Goal: Task Accomplishment & Management: Complete application form

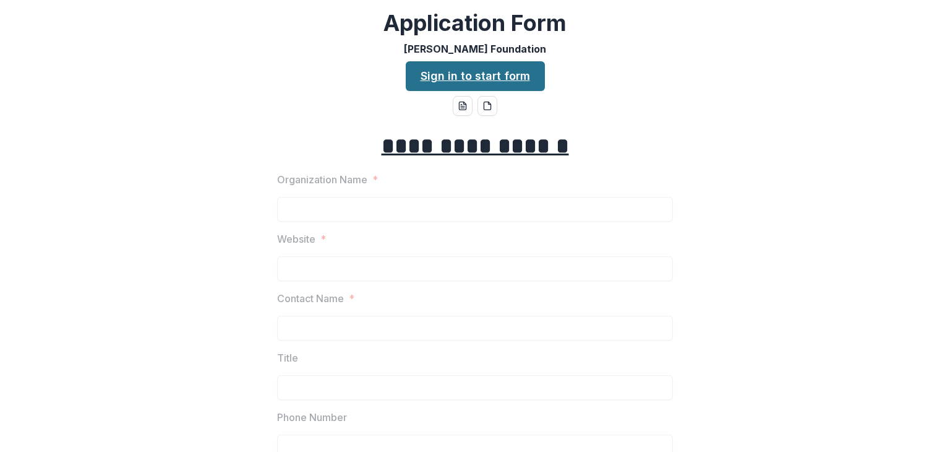
click at [460, 80] on link "Sign in to start form" at bounding box center [475, 76] width 139 height 30
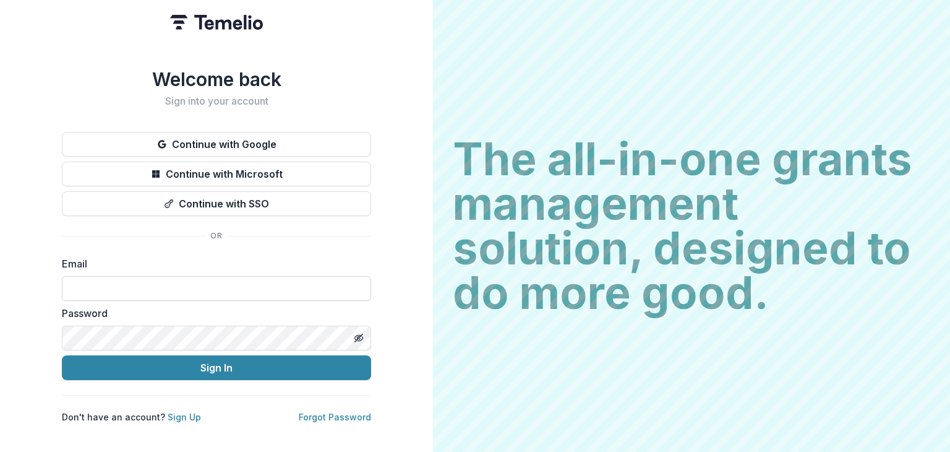
click at [211, 283] on input at bounding box center [216, 288] width 309 height 25
type input "**********"
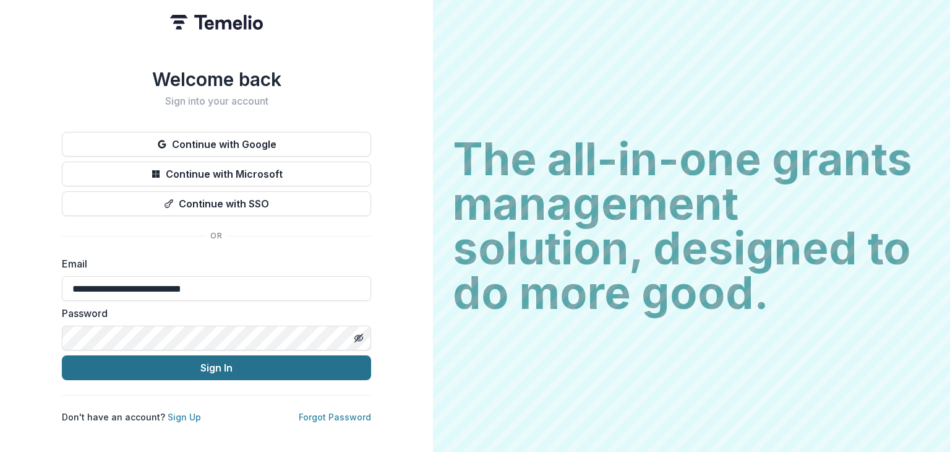
click at [200, 361] on button "Sign In" at bounding box center [216, 367] width 309 height 25
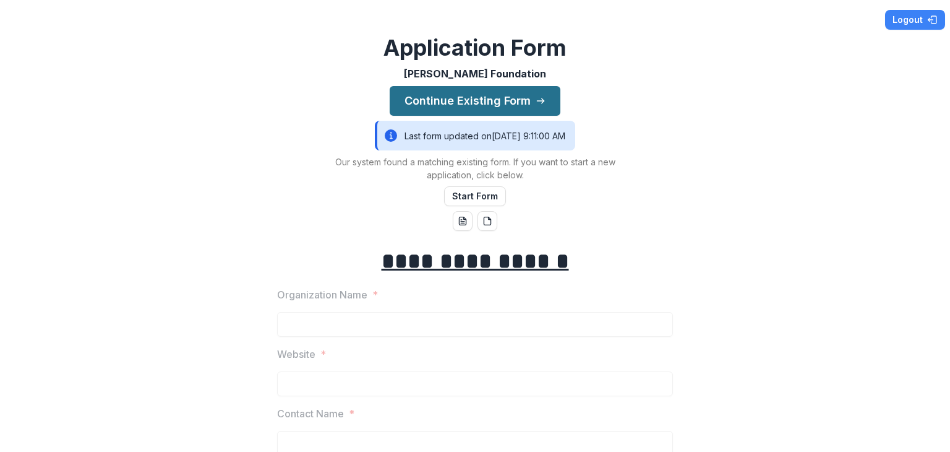
click at [520, 100] on button "Continue Existing Form" at bounding box center [475, 101] width 171 height 30
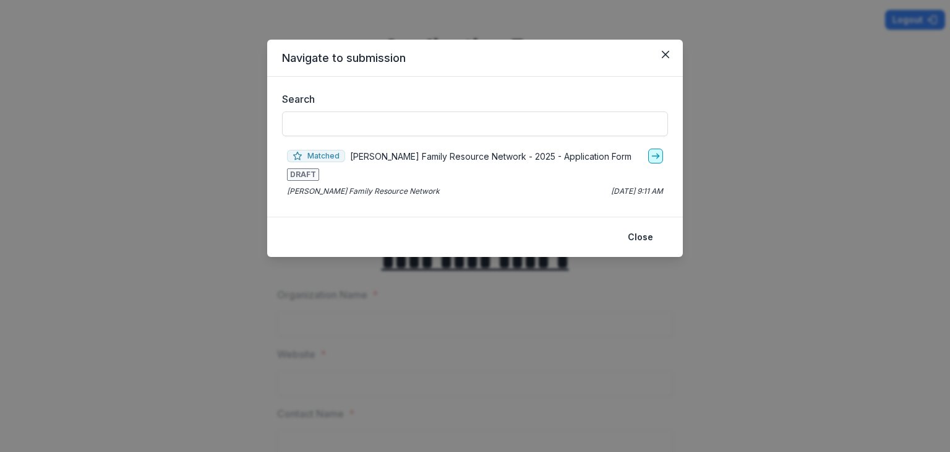
click at [655, 156] on line "go-to" at bounding box center [655, 156] width 7 height 0
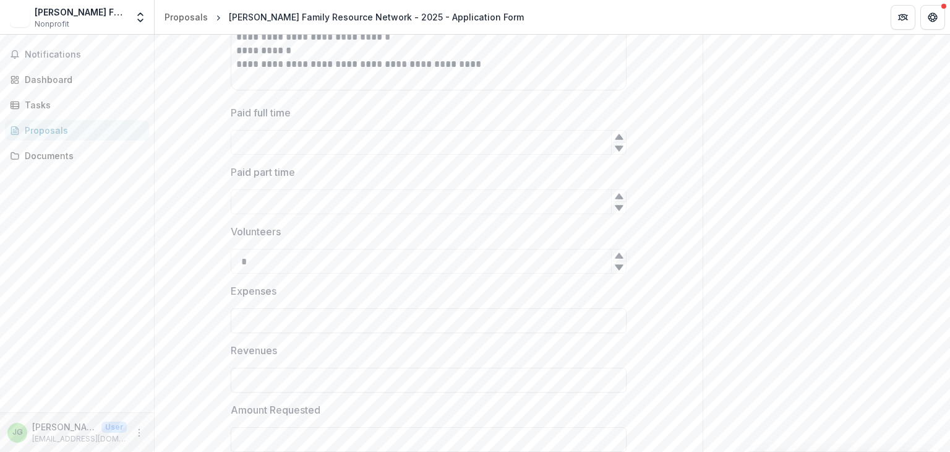
scroll to position [1718, 0]
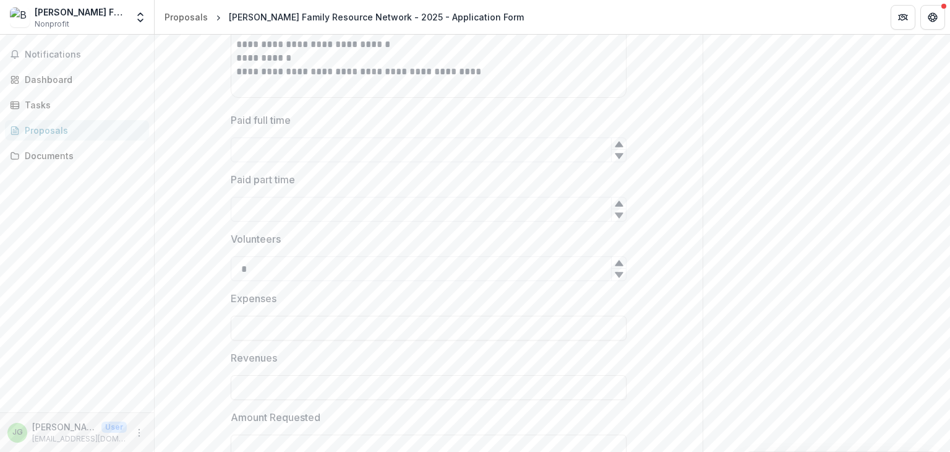
click at [614, 261] on icon at bounding box center [619, 263] width 10 height 10
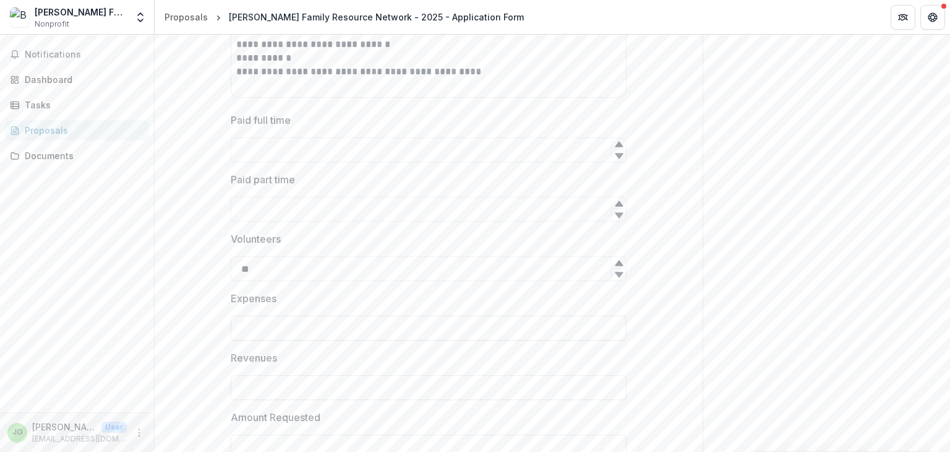
click at [614, 261] on icon at bounding box center [619, 263] width 10 height 10
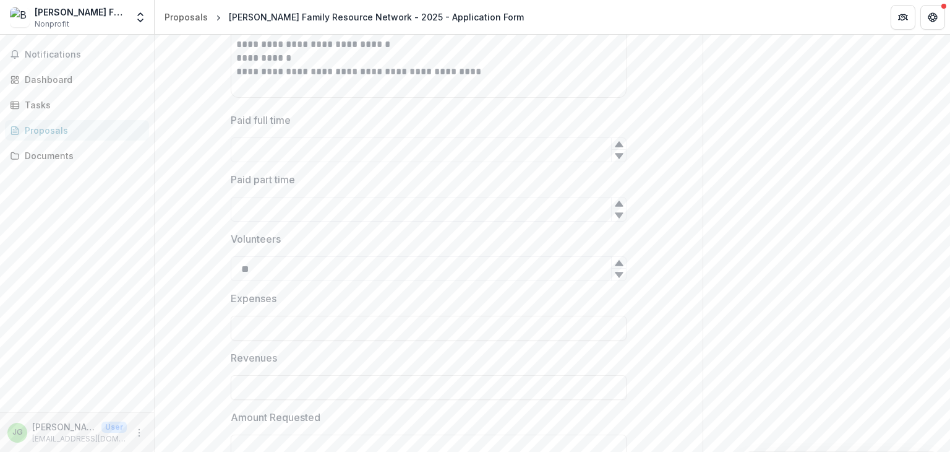
click at [614, 260] on icon at bounding box center [619, 263] width 10 height 10
click at [614, 259] on icon at bounding box center [619, 263] width 10 height 10
type input "**"
click at [611, 259] on div at bounding box center [618, 263] width 15 height 12
click at [481, 311] on div at bounding box center [429, 313] width 396 height 5
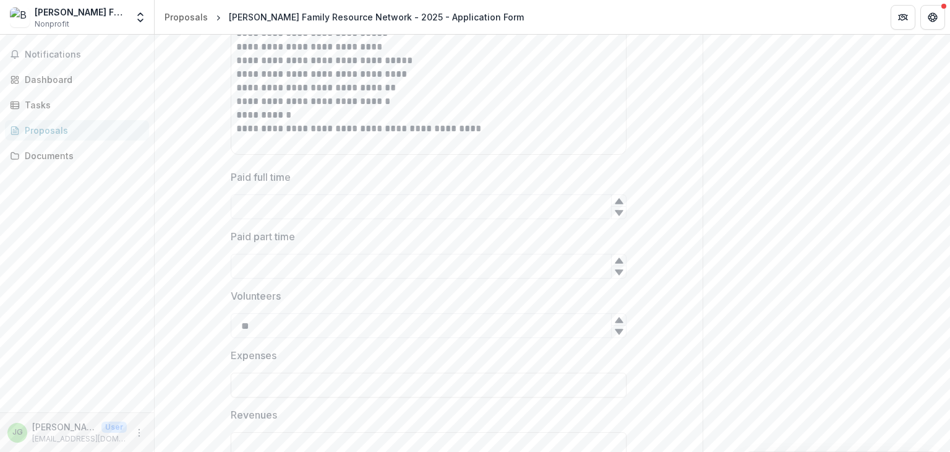
scroll to position [1656, 0]
click at [616, 204] on icon at bounding box center [619, 206] width 8 height 6
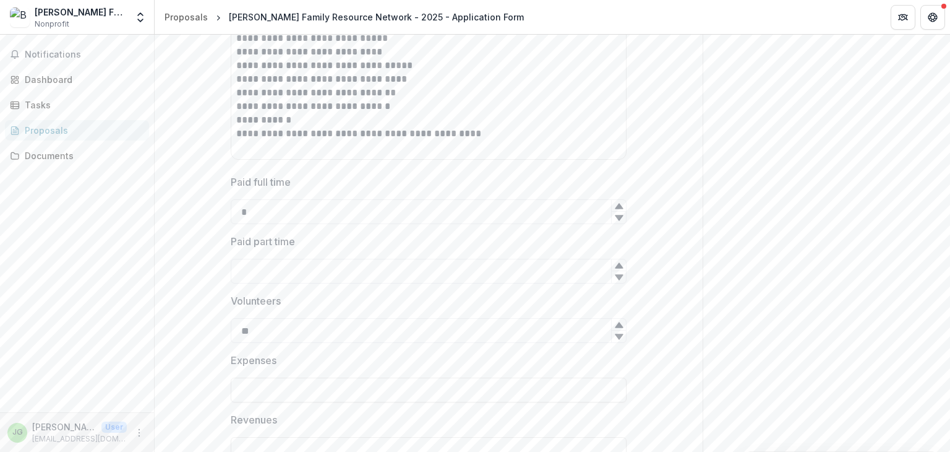
click at [616, 204] on icon at bounding box center [619, 206] width 8 height 6
click at [618, 204] on icon at bounding box center [619, 206] width 8 height 6
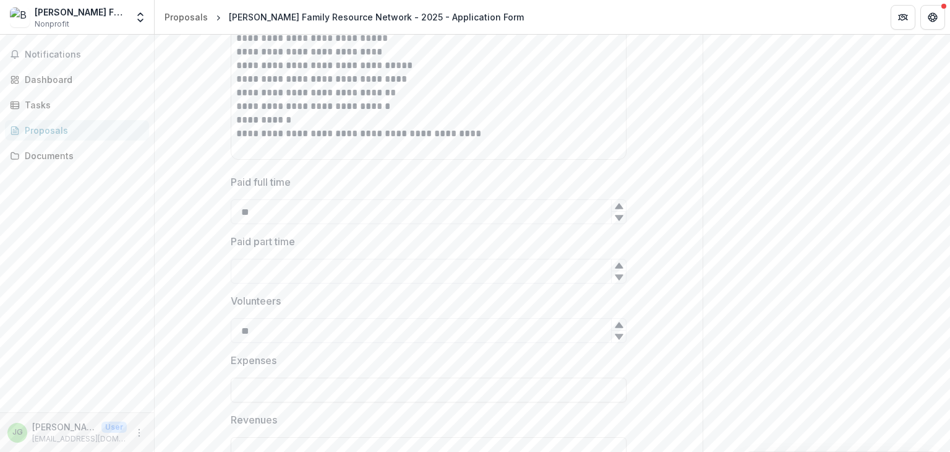
click at [616, 204] on icon at bounding box center [619, 206] width 8 height 6
type input "**"
click at [616, 204] on icon at bounding box center [619, 206] width 8 height 6
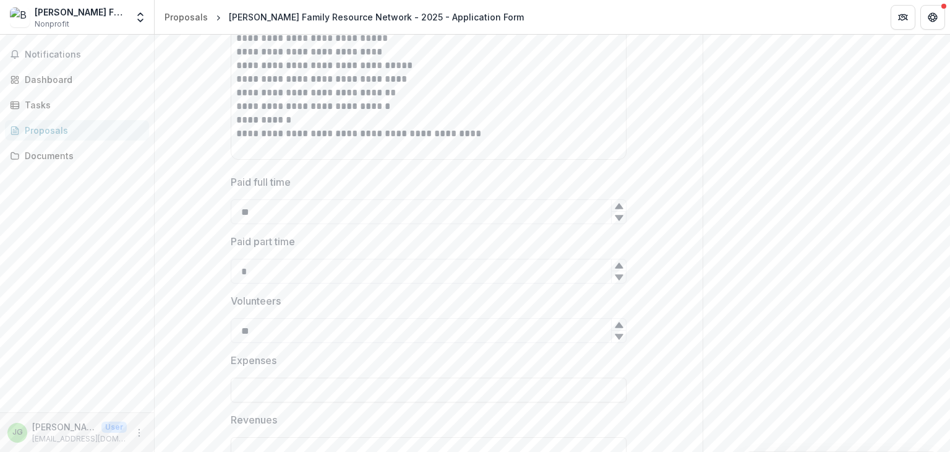
click at [616, 263] on icon at bounding box center [619, 265] width 8 height 6
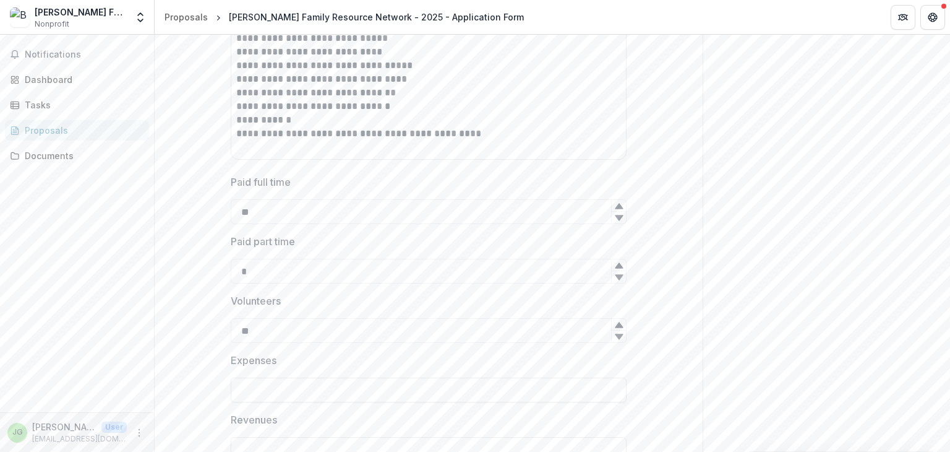
click at [616, 263] on icon at bounding box center [619, 265] width 8 height 6
type input "*"
click at [616, 263] on icon at bounding box center [619, 265] width 8 height 6
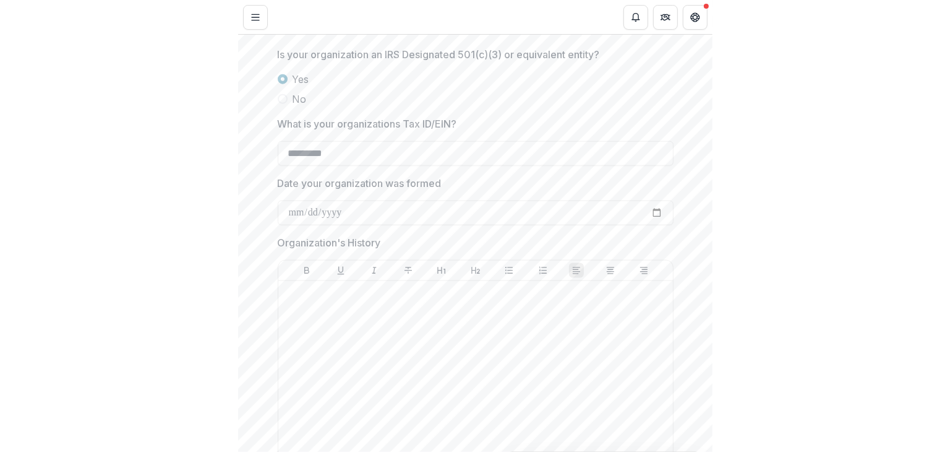
scroll to position [783, 0]
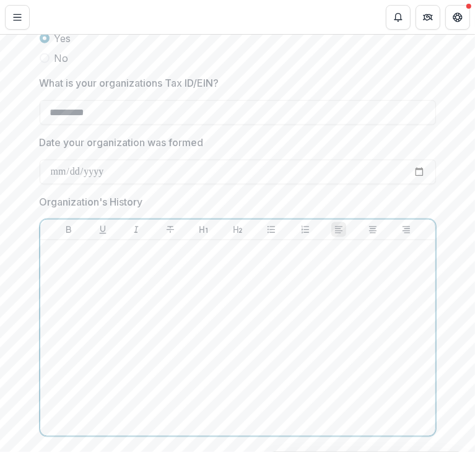
click at [88, 263] on div at bounding box center [237, 338] width 385 height 186
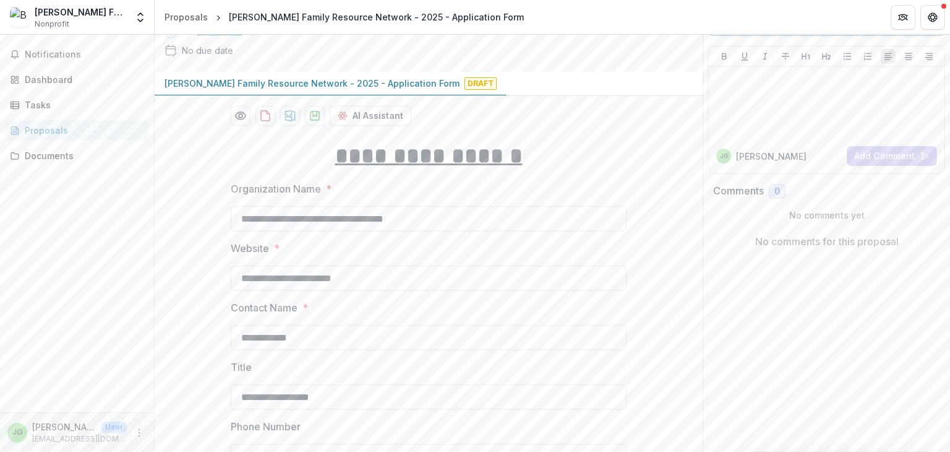
scroll to position [0, 0]
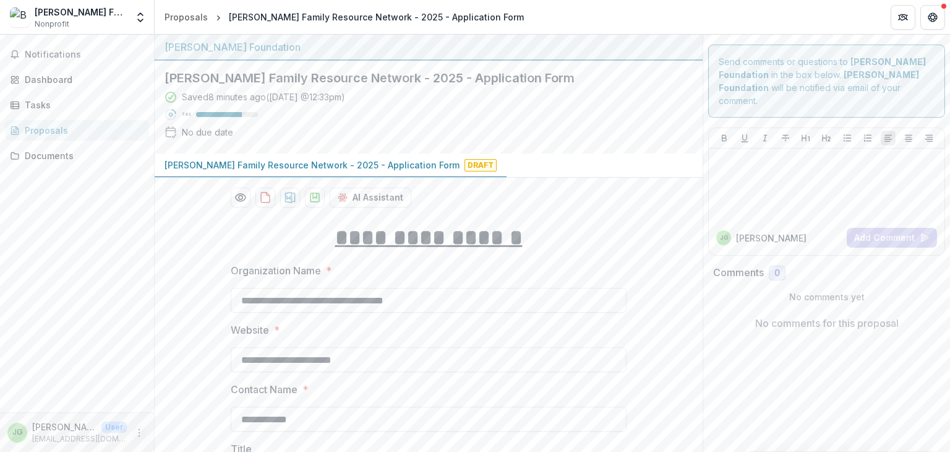
click at [139, 429] on icon "More" at bounding box center [139, 433] width 10 height 10
click at [183, 424] on button "Logout" at bounding box center [221, 426] width 132 height 20
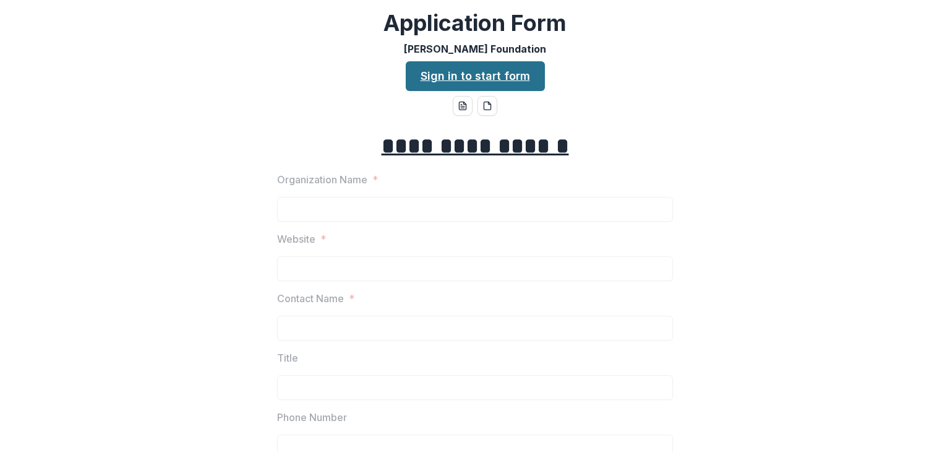
click at [498, 72] on link "Sign in to start form" at bounding box center [475, 76] width 139 height 30
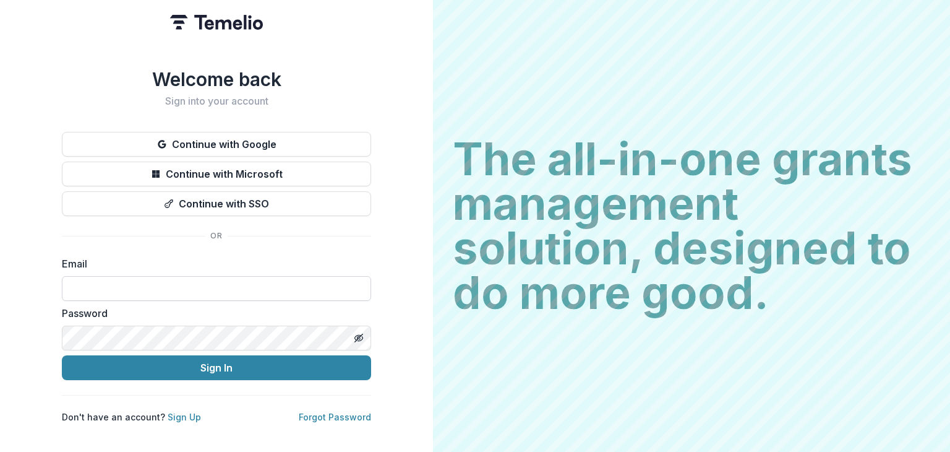
click at [256, 283] on input at bounding box center [216, 288] width 309 height 25
type input "**********"
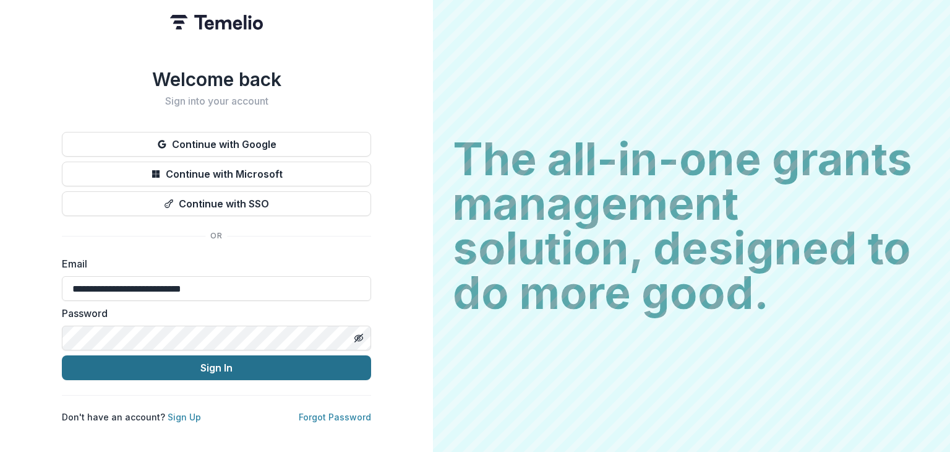
click at [207, 367] on button "Sign In" at bounding box center [216, 367] width 309 height 25
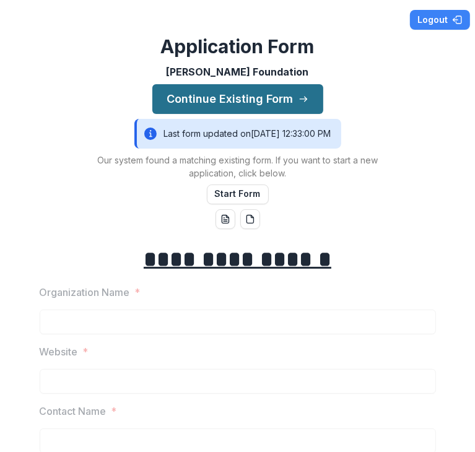
click at [223, 98] on button "Continue Existing Form" at bounding box center [237, 99] width 171 height 30
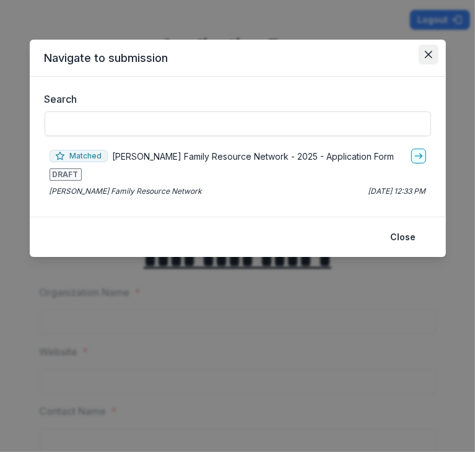
click at [428, 58] on button "Close" at bounding box center [428, 55] width 20 height 20
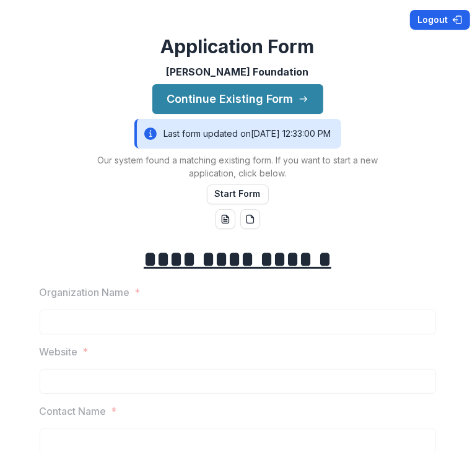
click at [443, 20] on button "Logout" at bounding box center [440, 20] width 60 height 20
